Goal: Find specific page/section: Find specific page/section

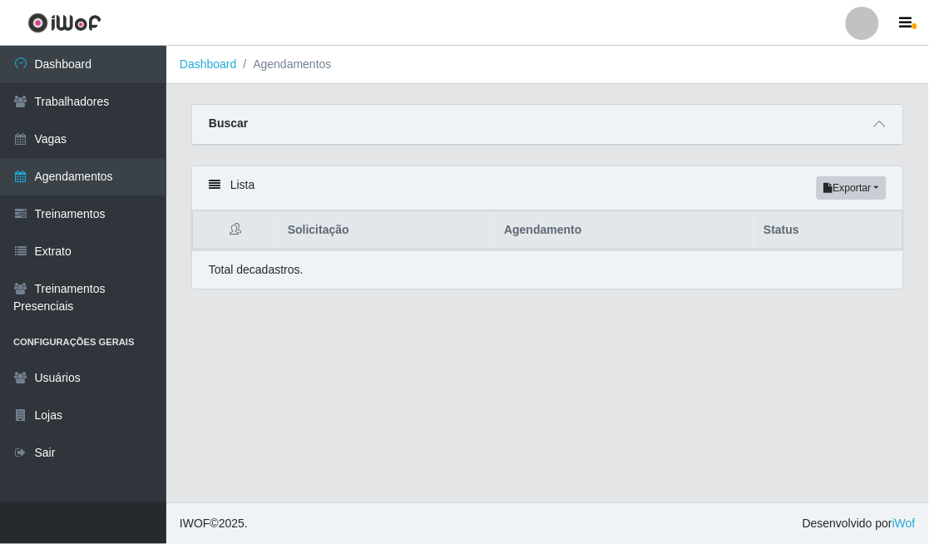
click at [891, 121] on div "Buscar" at bounding box center [547, 125] width 711 height 40
click at [866, 120] on div "Buscar" at bounding box center [547, 125] width 711 height 40
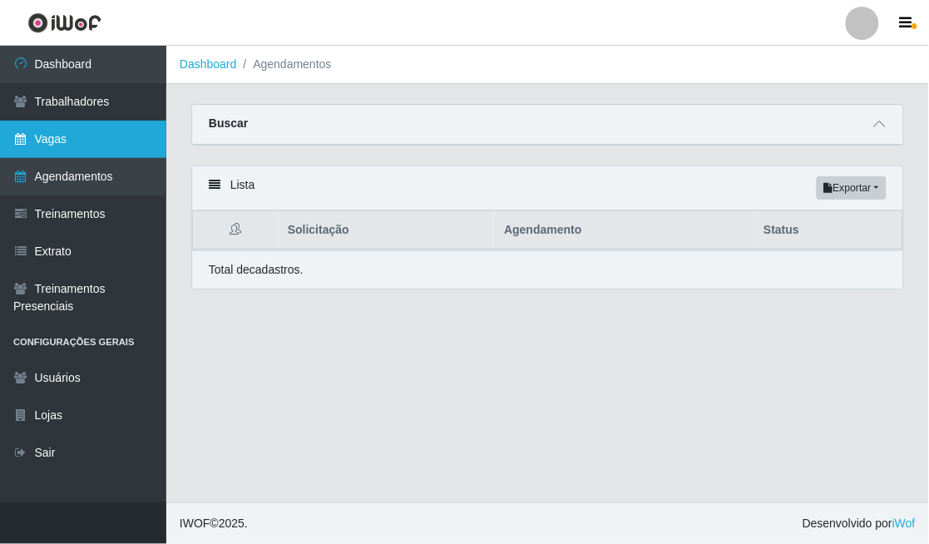
click at [77, 142] on link "Vagas" at bounding box center [83, 139] width 166 height 37
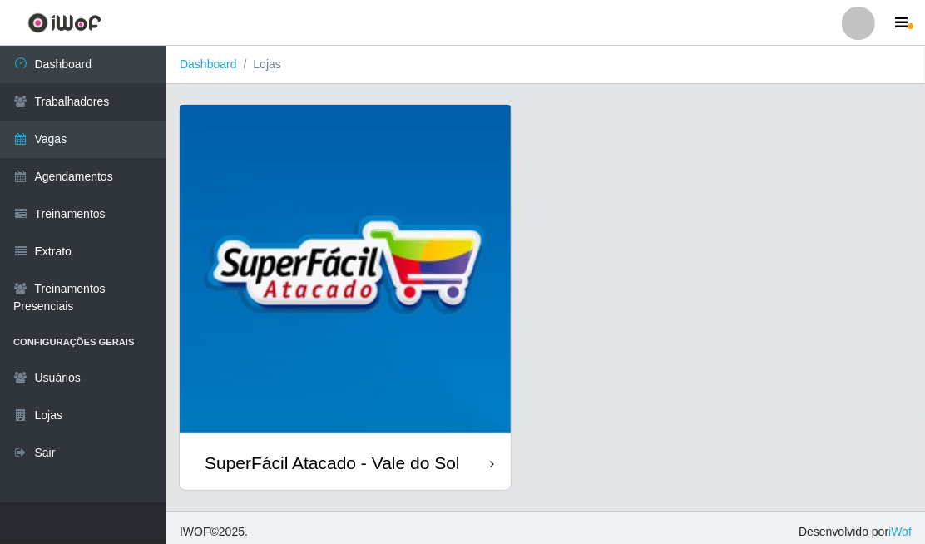
click at [481, 476] on div "SuperFácil Atacado - Vale do Sol" at bounding box center [345, 463] width 331 height 54
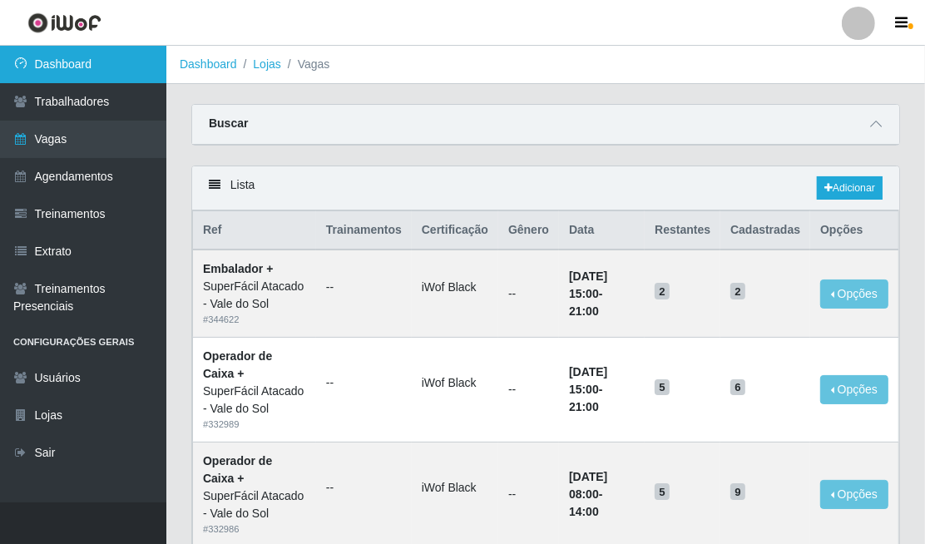
click at [98, 52] on link "Dashboard" at bounding box center [83, 64] width 166 height 37
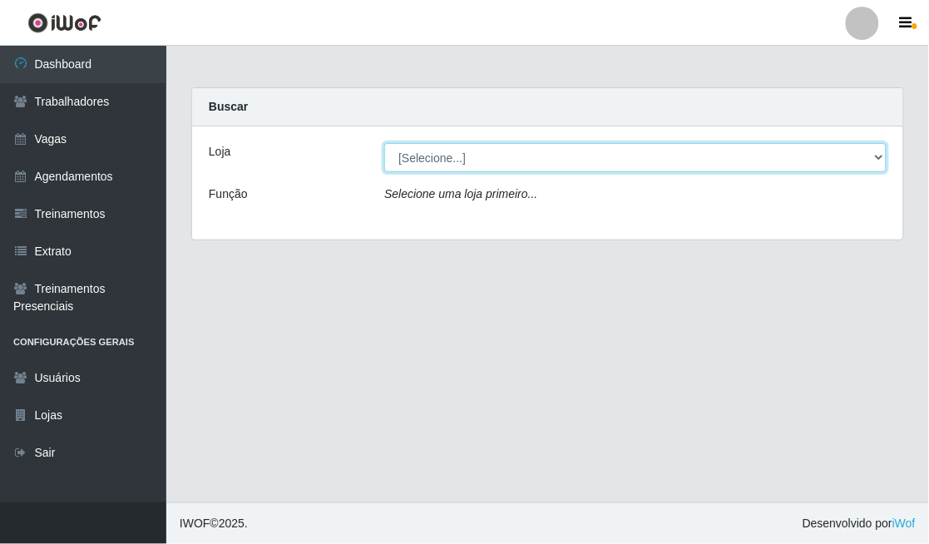
click at [432, 155] on select "[Selecione...] SuperFácil Atacado - Vale do Sol" at bounding box center [635, 157] width 502 height 29
select select "502"
click at [384, 143] on select "[Selecione...] SuperFácil Atacado - Vale do Sol" at bounding box center [635, 157] width 502 height 29
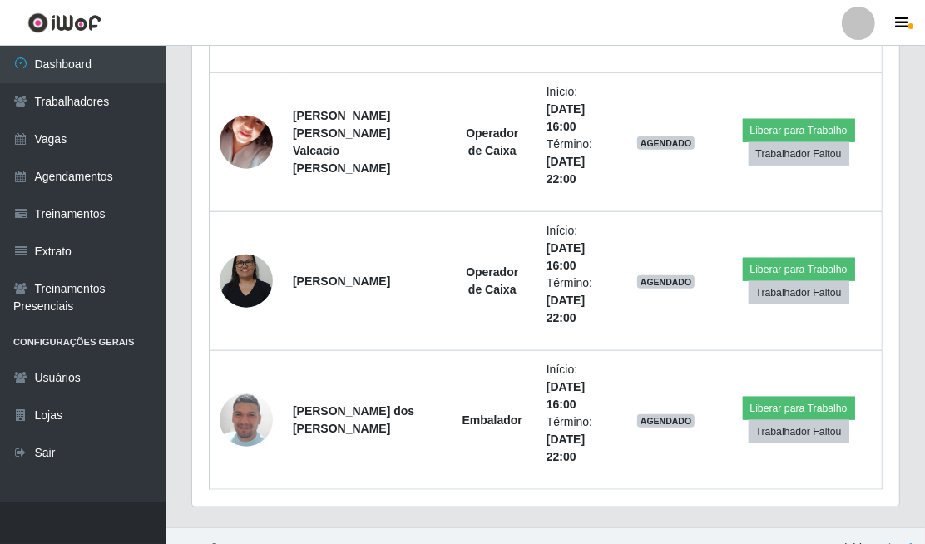
scroll to position [1098, 0]
